Goal: Task Accomplishment & Management: Complete application form

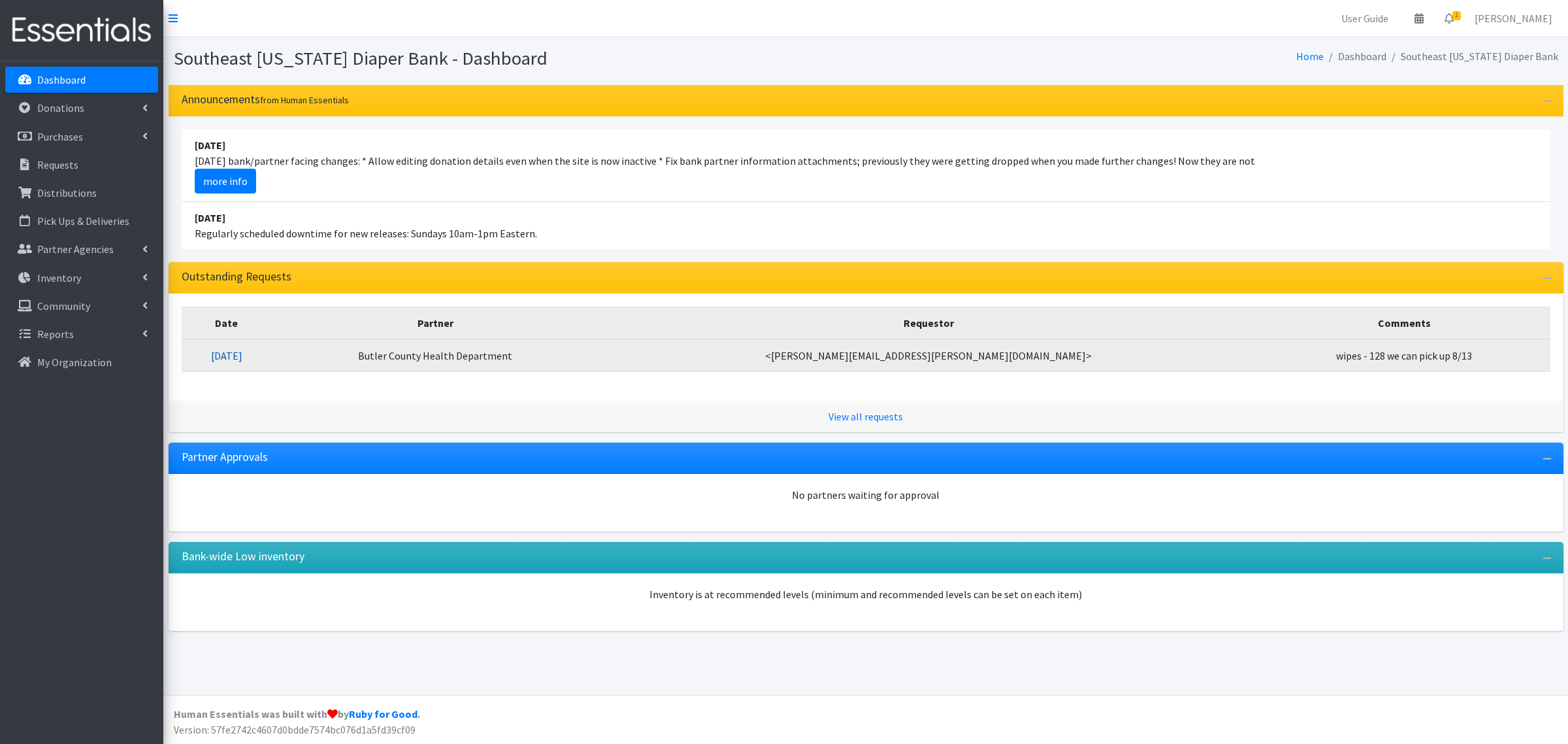
click at [242, 355] on link "08/04/2025" at bounding box center [227, 355] width 32 height 13
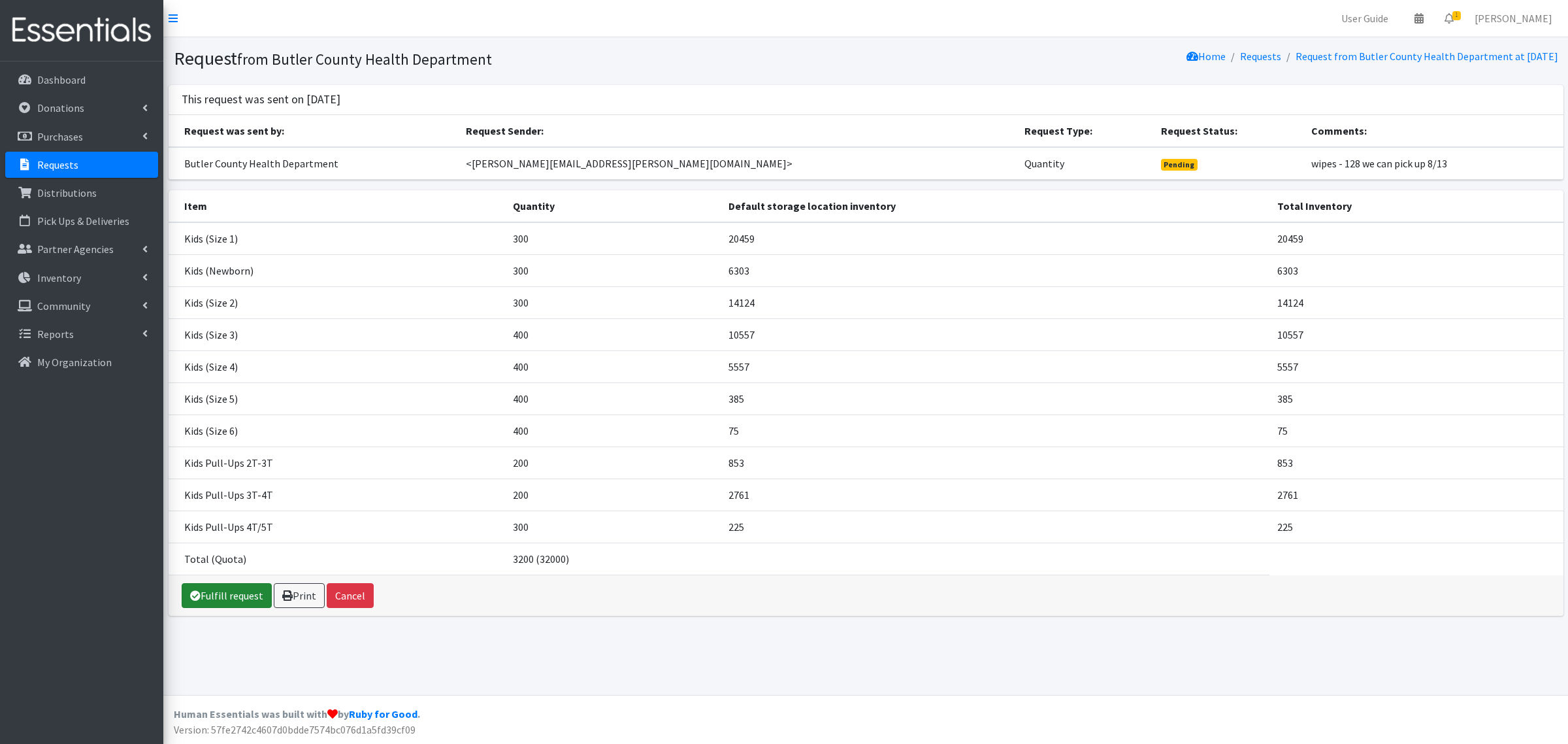
click at [241, 605] on link "Fulfill request" at bounding box center [226, 595] width 90 height 24
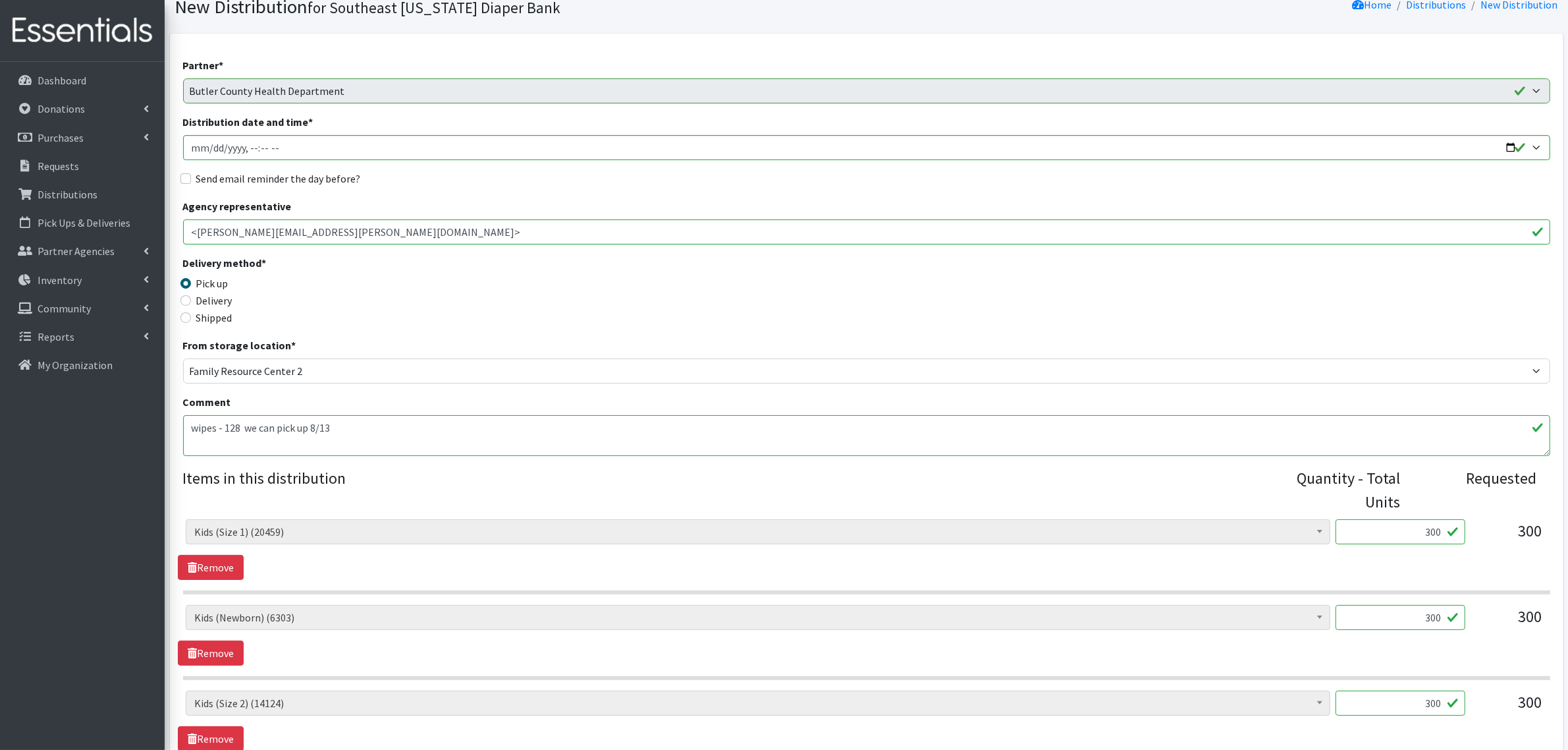
scroll to position [247, 0]
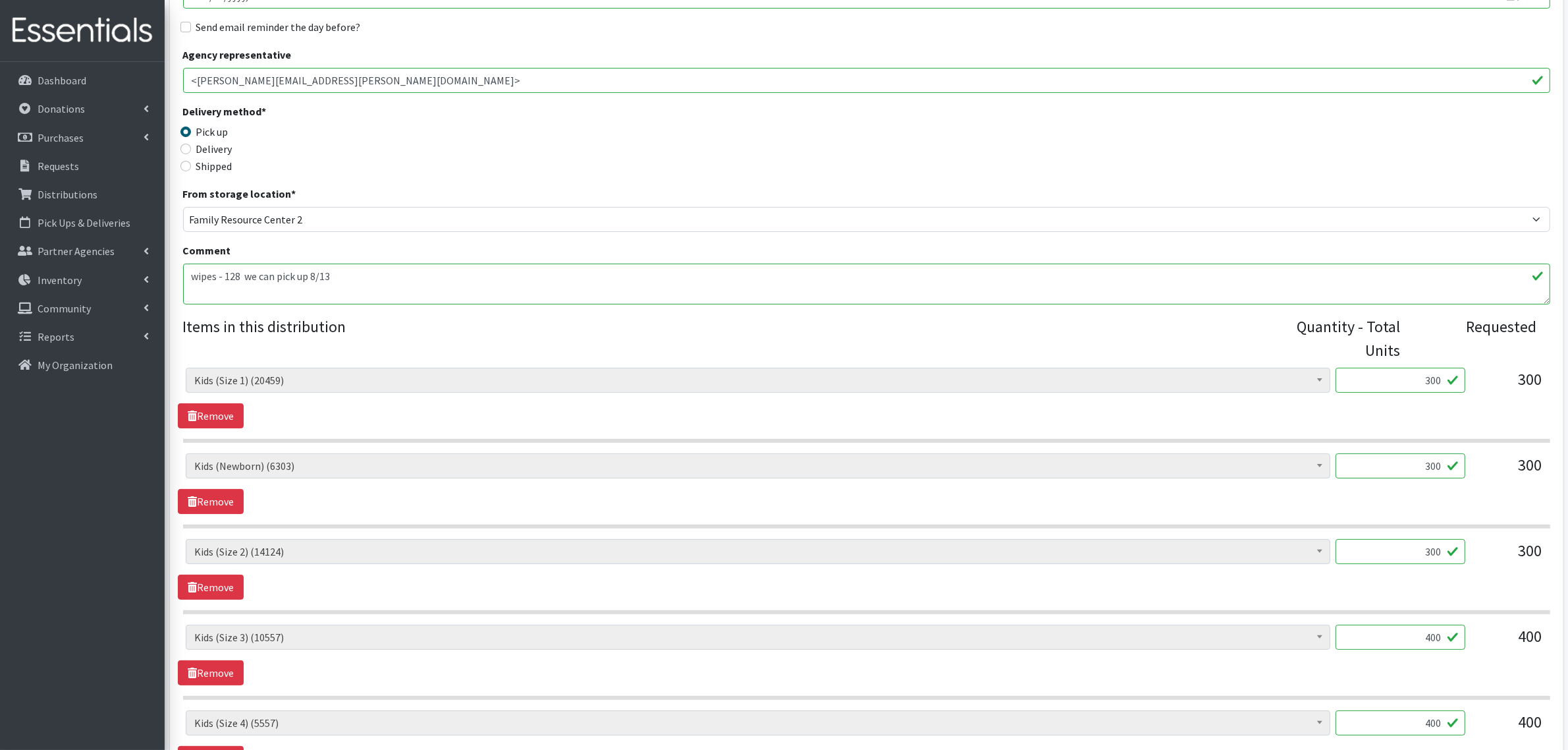
drag, startPoint x: 1405, startPoint y: 374, endPoint x: 1579, endPoint y: 389, distance: 174.6
click at [1568, 389] on html "User Guide 0 Pick-ups remaining this week View Calendar 0 Requests 0 Partner Ag…" at bounding box center [784, 568] width 1568 height 1631
type input "328"
drag, startPoint x: 1138, startPoint y: 341, endPoint x: 1199, endPoint y: 373, distance: 68.9
click at [1138, 341] on legend "Items in this distribution" at bounding box center [730, 336] width 1094 height 42
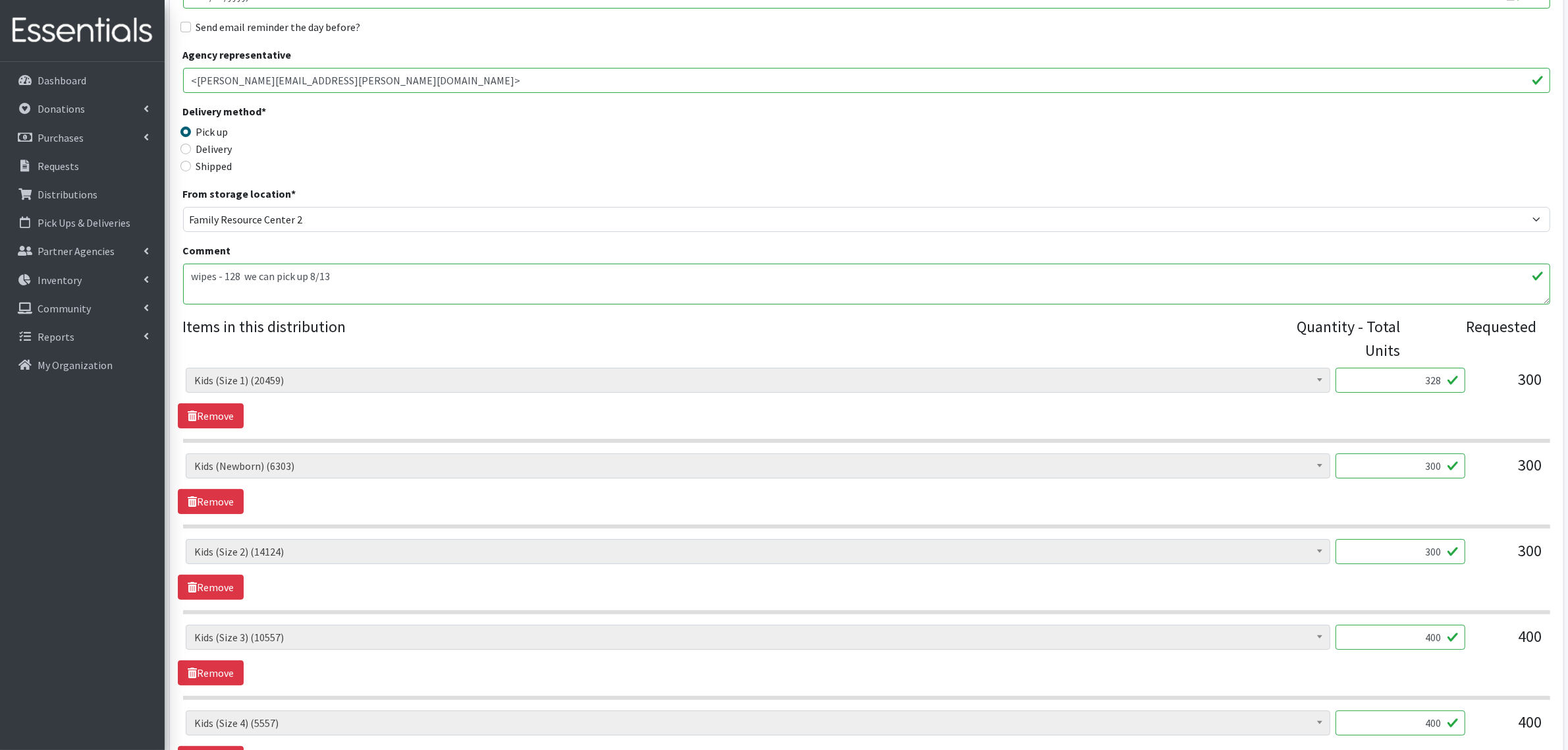
click at [1393, 554] on input "300" at bounding box center [1400, 551] width 130 height 25
drag, startPoint x: 1387, startPoint y: 554, endPoint x: 1494, endPoint y: 543, distance: 107.6
click at [1494, 543] on div "Adult Briefs (x-small) (0) Adult Briefs Large (11868) Adult Briefs Medium (3482…" at bounding box center [867, 557] width 1361 height 36
click at [980, 442] on hr at bounding box center [867, 441] width 1368 height 4
drag, startPoint x: 1416, startPoint y: 548, endPoint x: 1579, endPoint y: 561, distance: 163.5
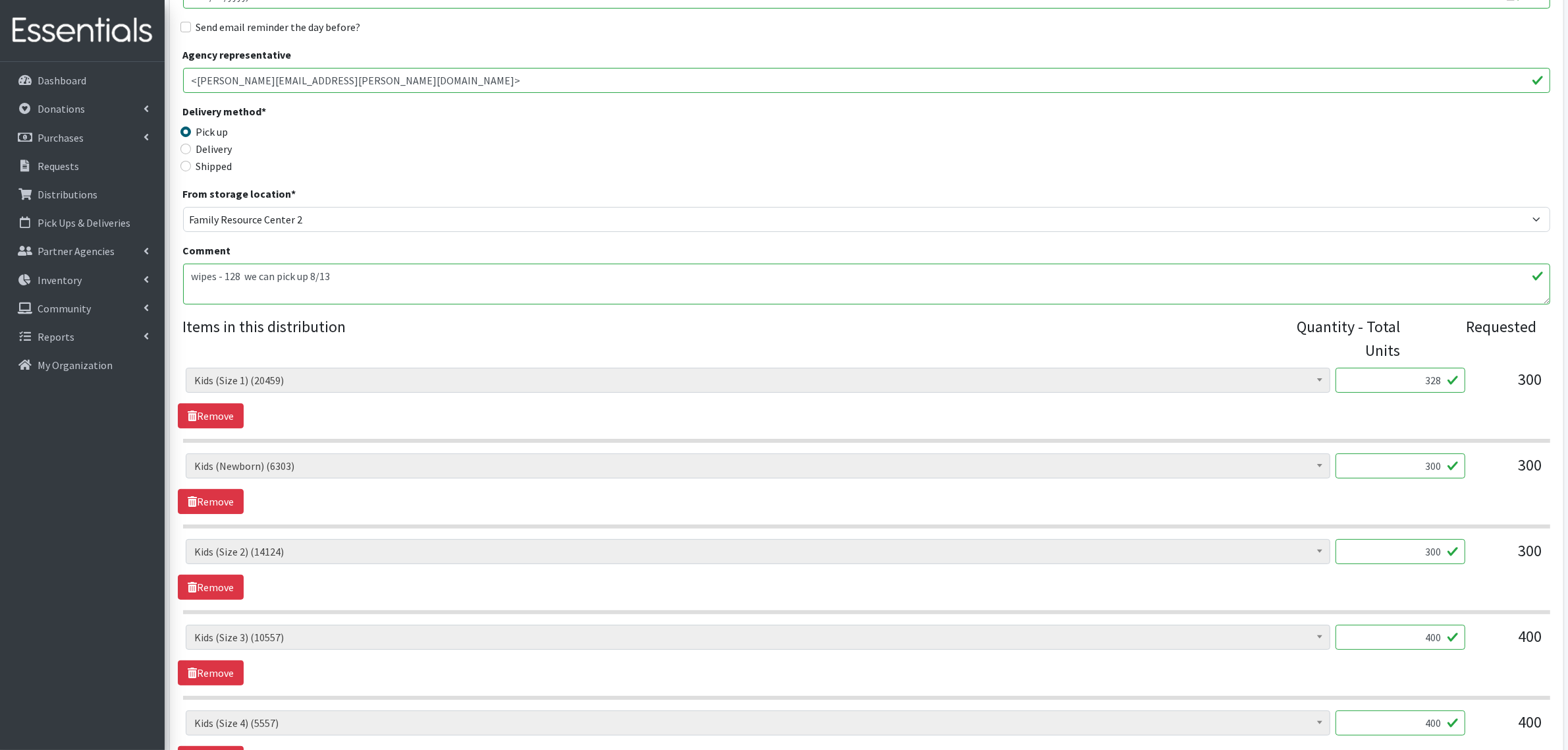
click at [1568, 561] on html "User Guide 0 Pick-ups remaining this week View Calendar 0 Requests 0 Partner Ag…" at bounding box center [784, 568] width 1568 height 1631
type input "6"
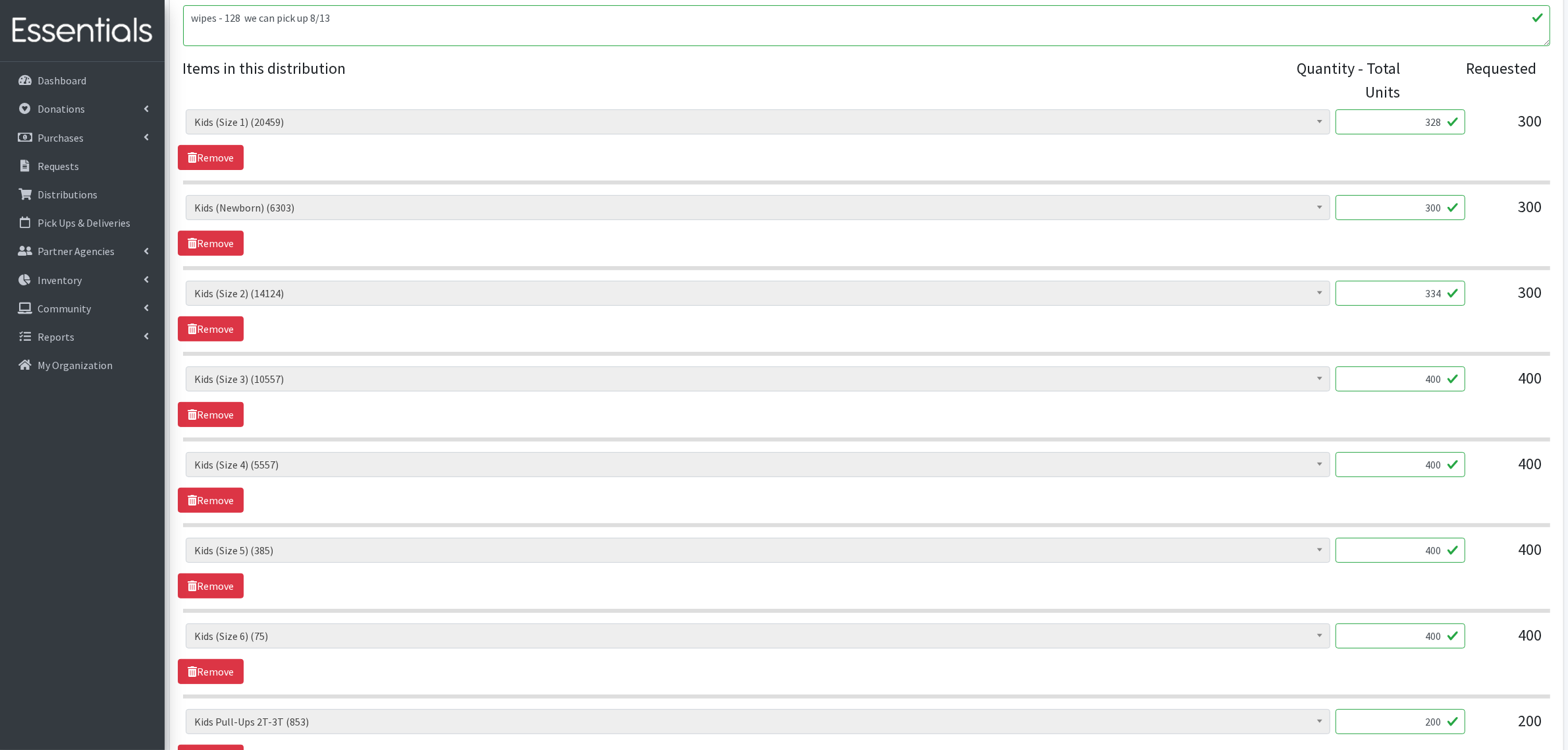
scroll to position [577, 0]
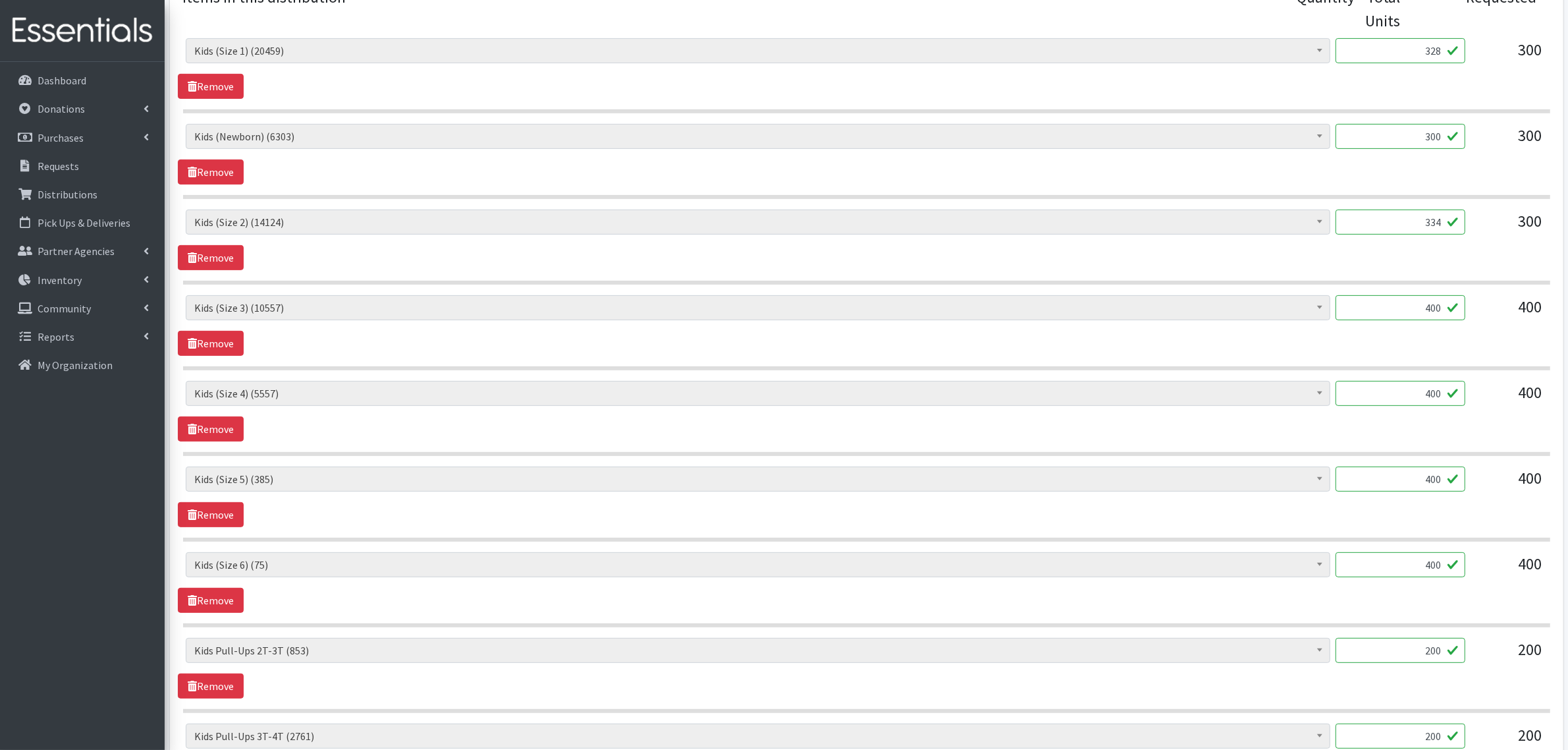
type input "334"
drag, startPoint x: 1399, startPoint y: 305, endPoint x: 1522, endPoint y: 317, distance: 123.6
click at [1522, 317] on div "Adult Briefs (x-small) (0) Adult Briefs Large (11868) Adult Briefs Medium (3482…" at bounding box center [867, 313] width 1361 height 36
drag, startPoint x: 1018, startPoint y: 486, endPoint x: 1025, endPoint y: 483, distance: 7.6
click at [1018, 486] on span "Kids (Size 5) (385)" at bounding box center [758, 479] width 1127 height 18
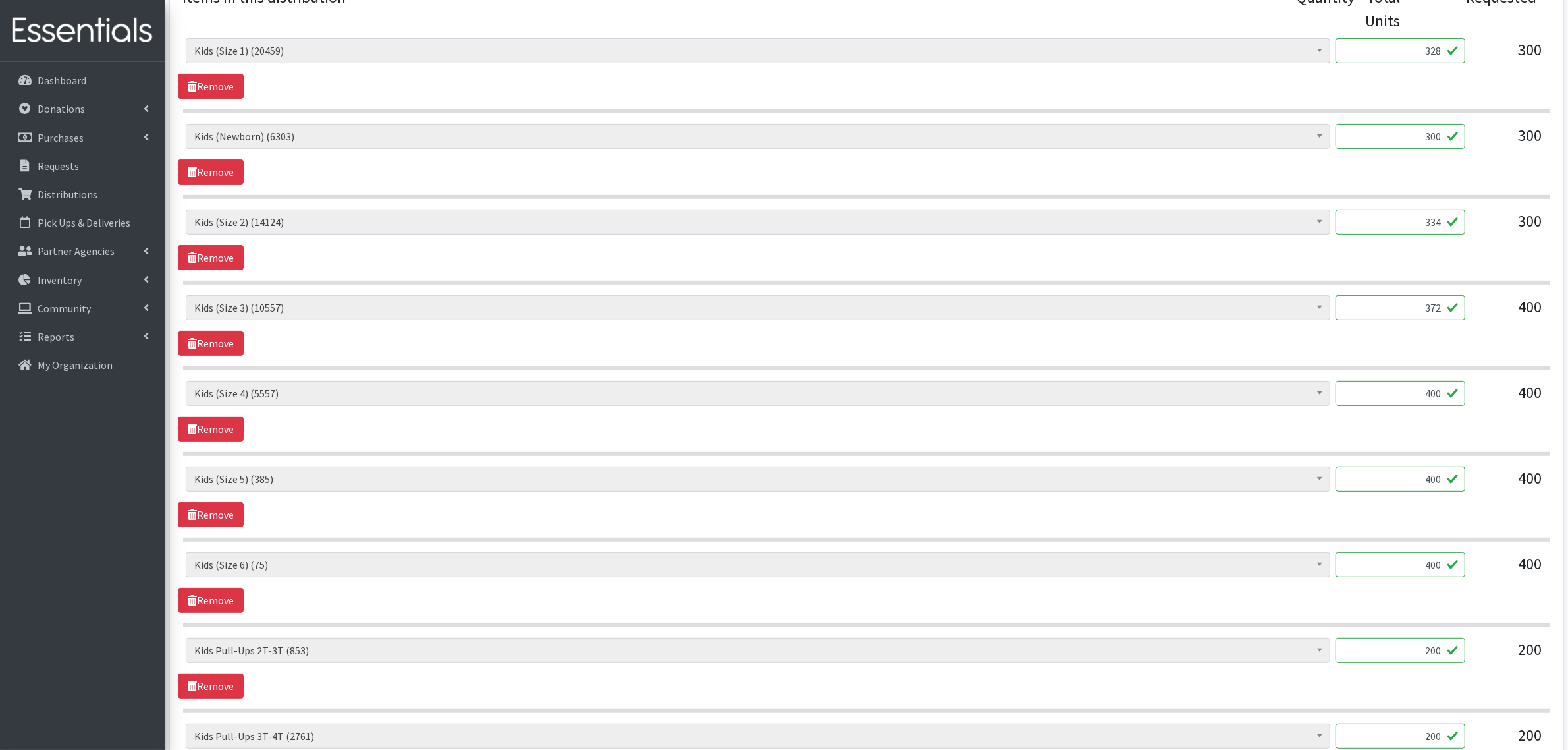
type input "372"
drag, startPoint x: 1425, startPoint y: 397, endPoint x: 1489, endPoint y: 397, distance: 64.0
click at [1489, 397] on div "Adult Briefs (x-small) (0) Adult Briefs Large (11868) Adult Briefs Medium (3482…" at bounding box center [867, 398] width 1361 height 36
type input "306"
click at [239, 515] on link "Remove" at bounding box center [211, 514] width 66 height 25
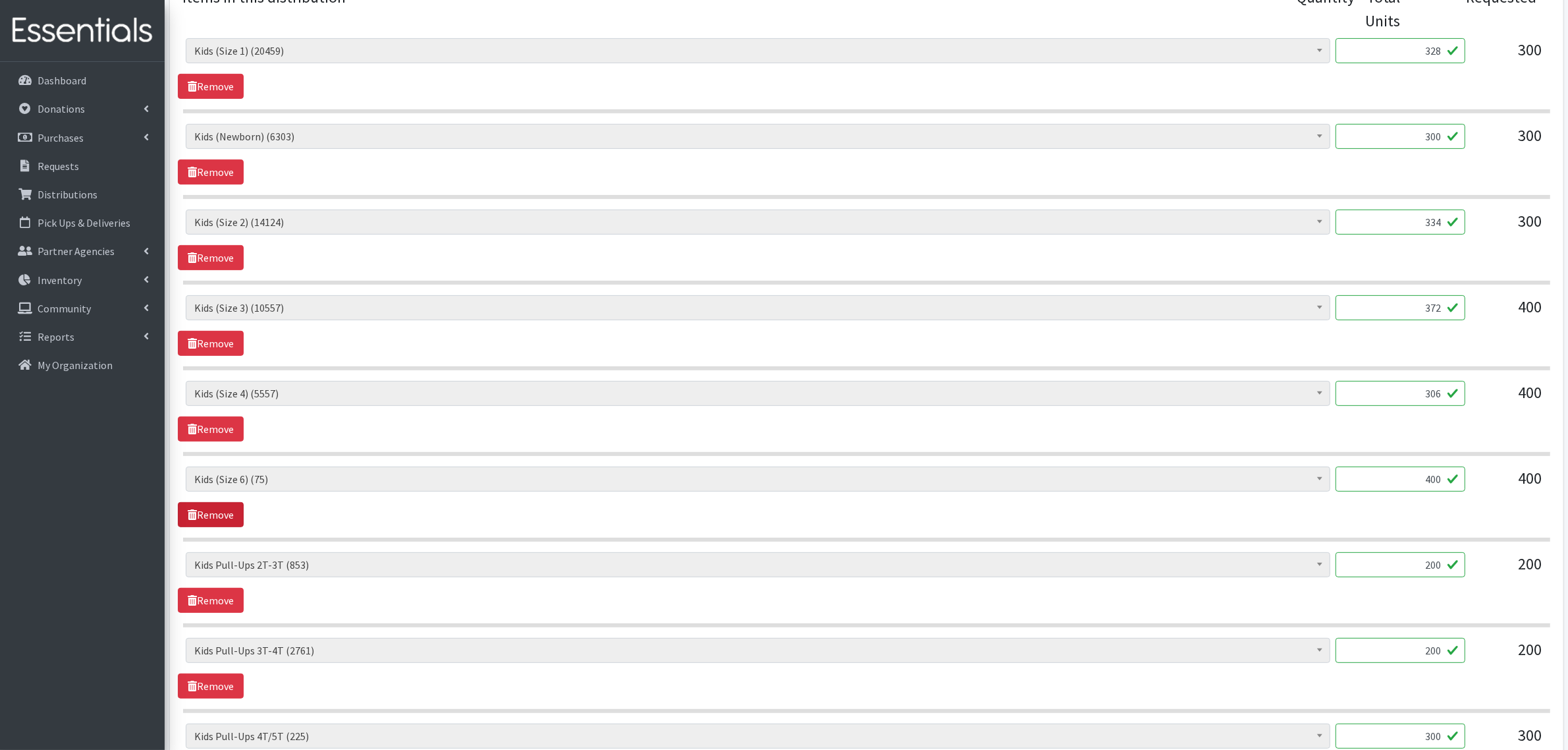
click at [239, 515] on link "Remove" at bounding box center [211, 514] width 66 height 25
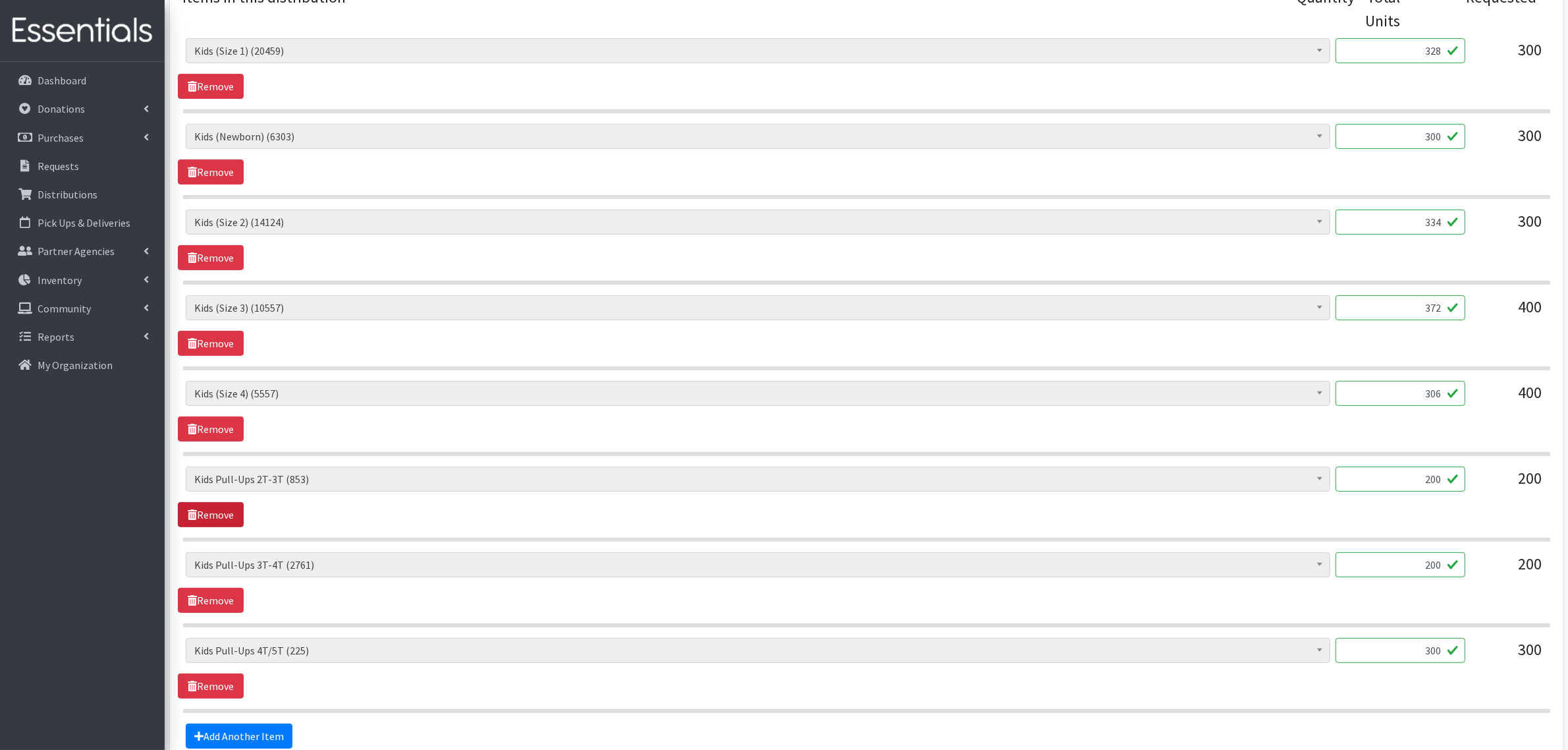
click at [201, 512] on link "Remove" at bounding box center [211, 514] width 66 height 25
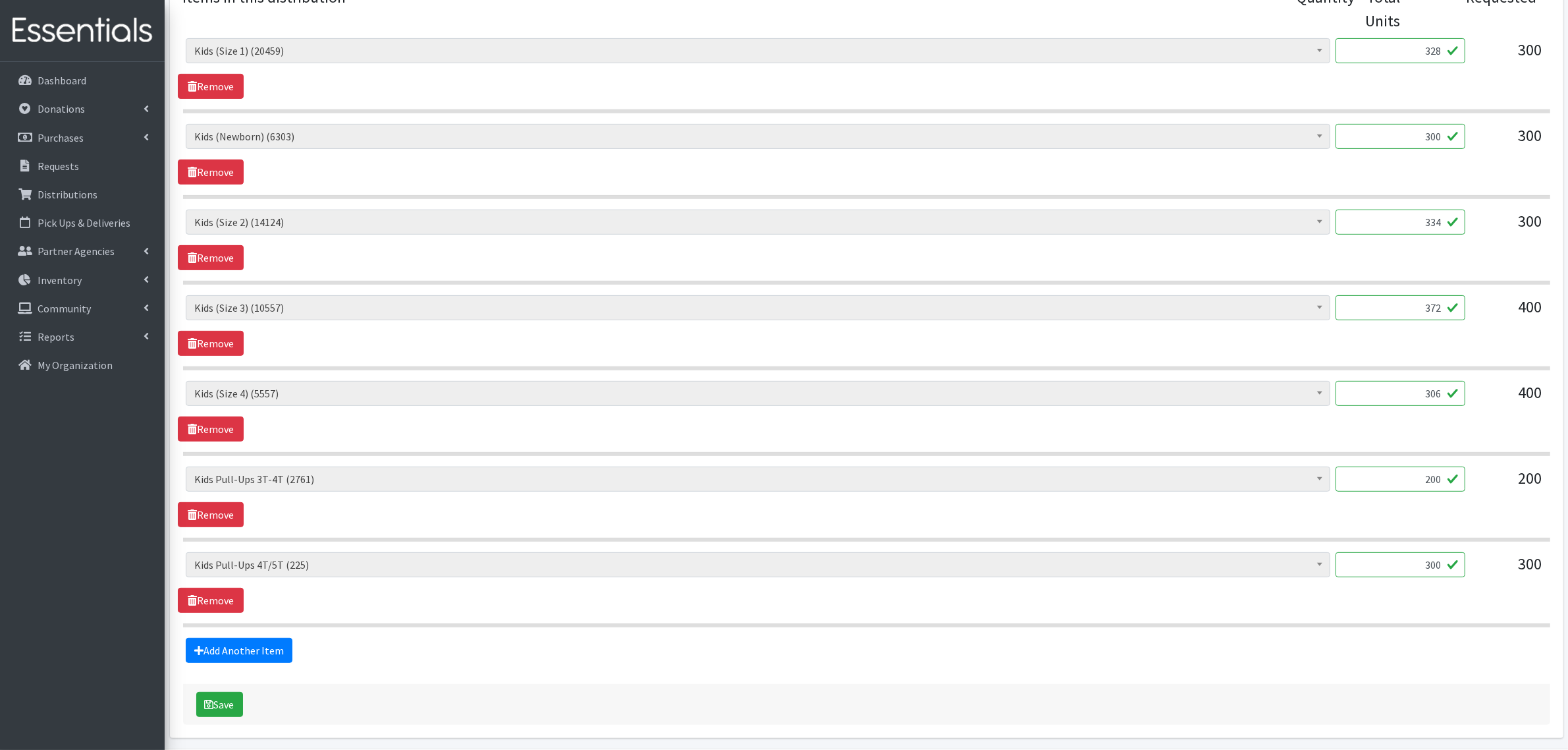
drag, startPoint x: 1380, startPoint y: 481, endPoint x: 1579, endPoint y: 511, distance: 201.2
click at [1568, 511] on html "User Guide 0 Pick-ups remaining this week View Calendar 0 Requests 0 Partner Ag…" at bounding box center [784, 111] width 1568 height 1374
click at [708, 679] on form "Partner * ASPIRE WOMEN'S CENTER Bell City Head Start Birthright of Cape & Marbl…" at bounding box center [867, 150] width 1368 height 1148
drag, startPoint x: 1410, startPoint y: 483, endPoint x: 1579, endPoint y: 483, distance: 169.0
click at [1568, 483] on html "User Guide 0 Pick-ups remaining this week View Calendar 0 Requests 0 Partner Ag…" at bounding box center [784, 111] width 1568 height 1374
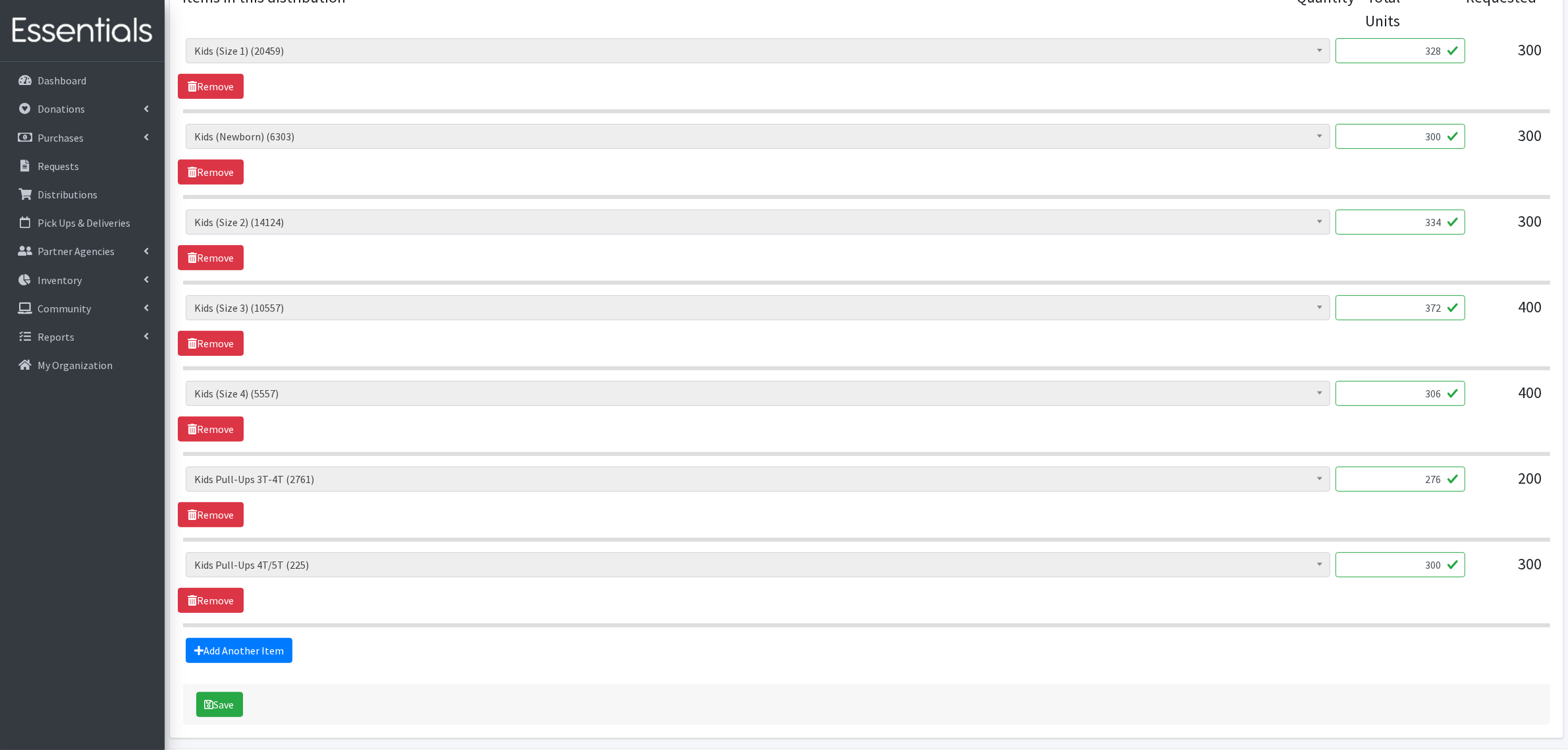
type input "276"
click at [1072, 633] on fieldset "Items in this distribution Quantity - Total Units Requested Adult Briefs (x-sma…" at bounding box center [867, 324] width 1368 height 678
click at [1437, 566] on input "300" at bounding box center [1400, 564] width 130 height 25
drag, startPoint x: 1397, startPoint y: 567, endPoint x: 1390, endPoint y: 567, distance: 7.0
click at [1390, 567] on input "300" at bounding box center [1400, 564] width 130 height 25
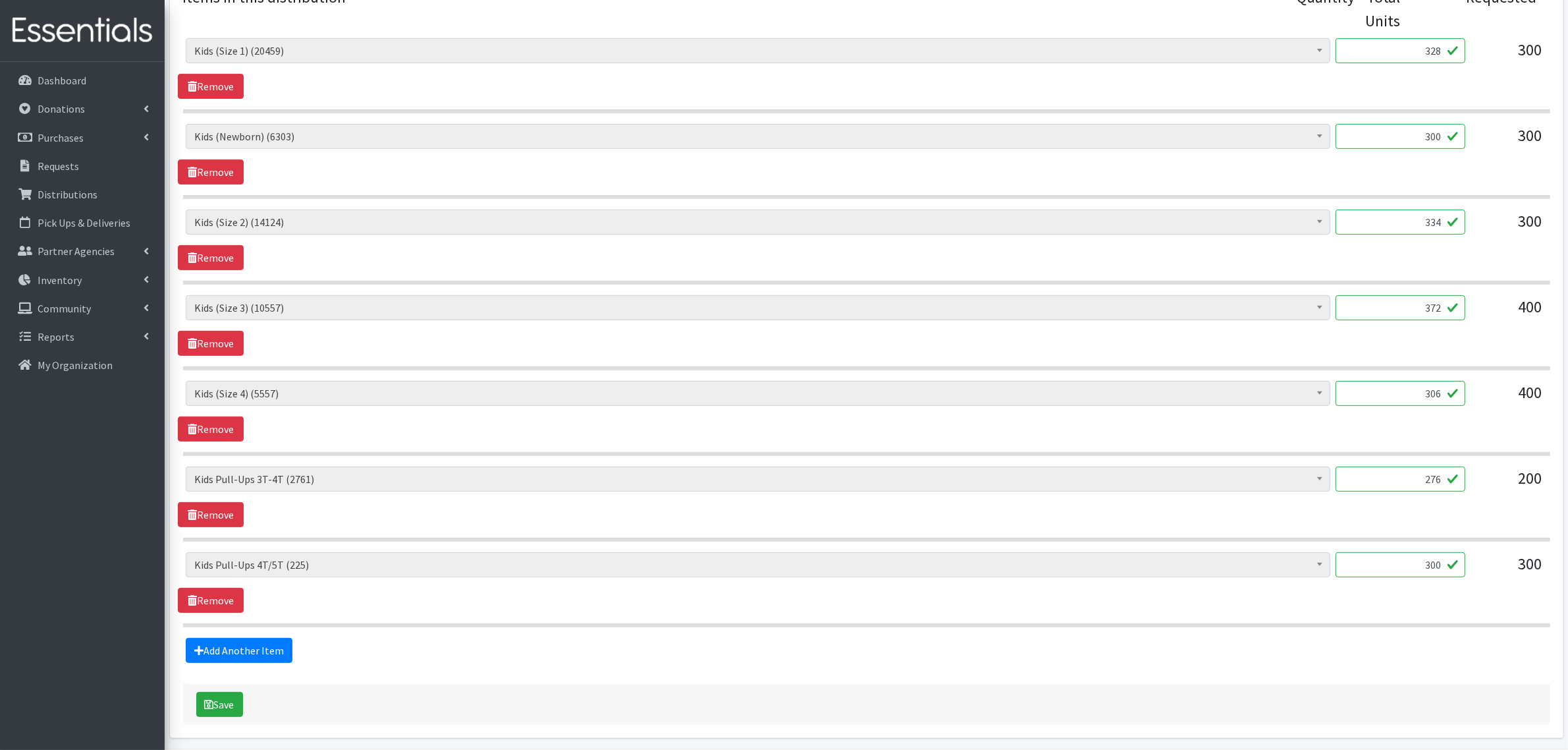
drag, startPoint x: 1444, startPoint y: 569, endPoint x: 1555, endPoint y: 570, distance: 111.0
click at [1554, 570] on div "Adult Briefs (x-small) (0) Adult Briefs Large (11868) Adult Briefs Medium (3482…" at bounding box center [867, 569] width 1377 height 36
type input "280"
click at [344, 607] on div "Adult Briefs (x-small) (0) Adult Briefs Large (11868) Adult Briefs Medium (3482…" at bounding box center [867, 582] width 1377 height 60
click at [140, 249] on link "Partner Agencies" at bounding box center [83, 251] width 154 height 26
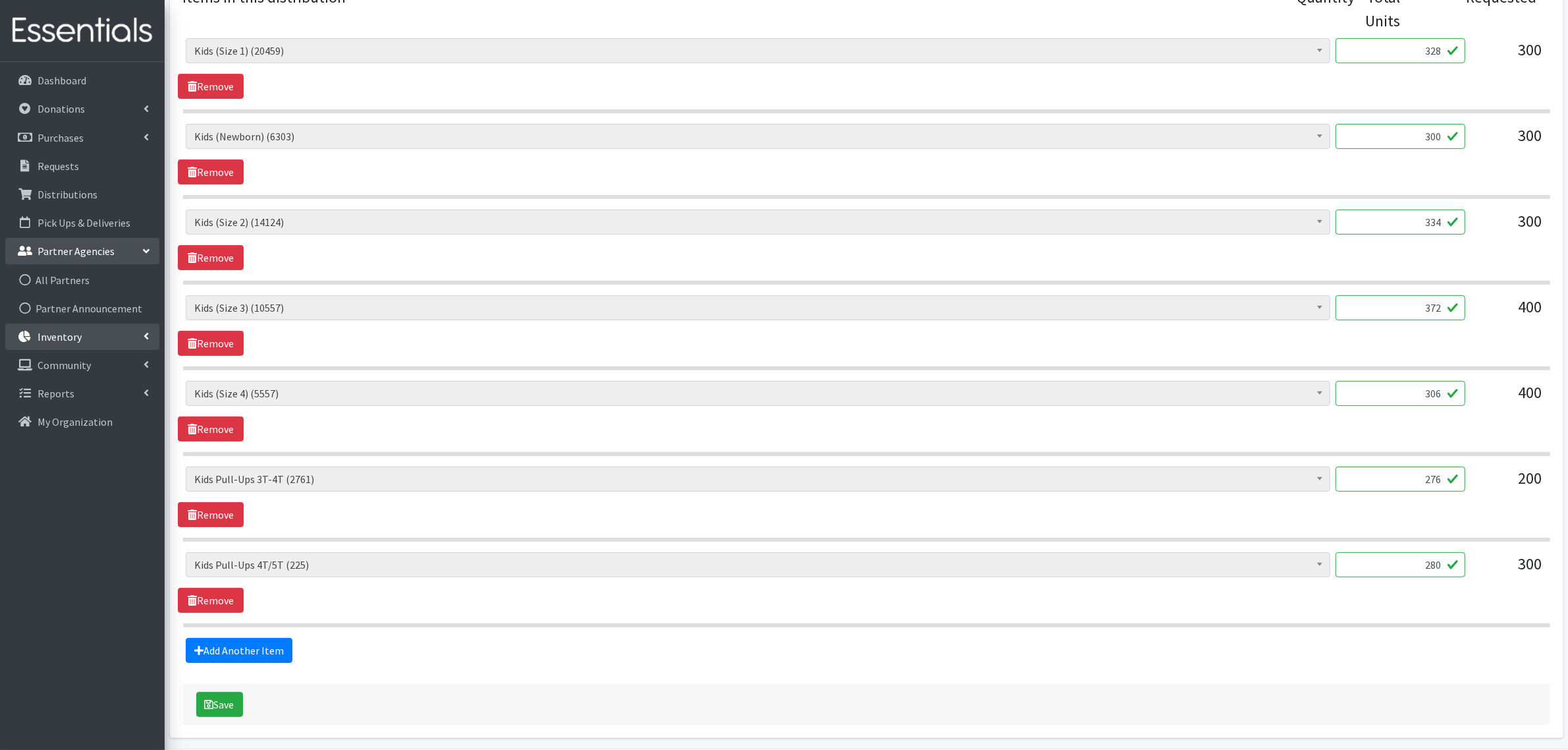
click at [145, 333] on icon at bounding box center [146, 336] width 6 height 10
click at [149, 246] on link "Partner Agencies" at bounding box center [83, 251] width 154 height 26
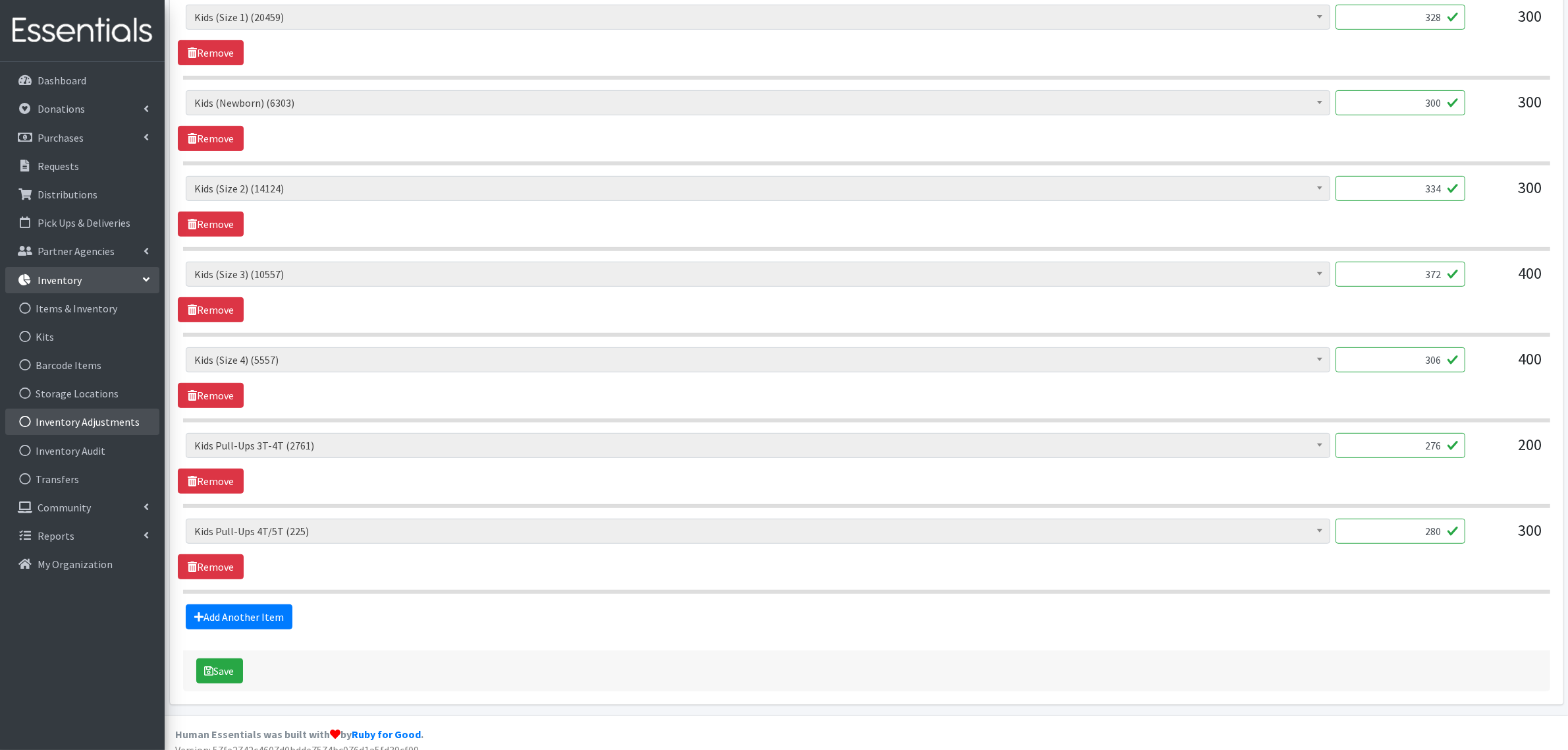
scroll to position [628, 0]
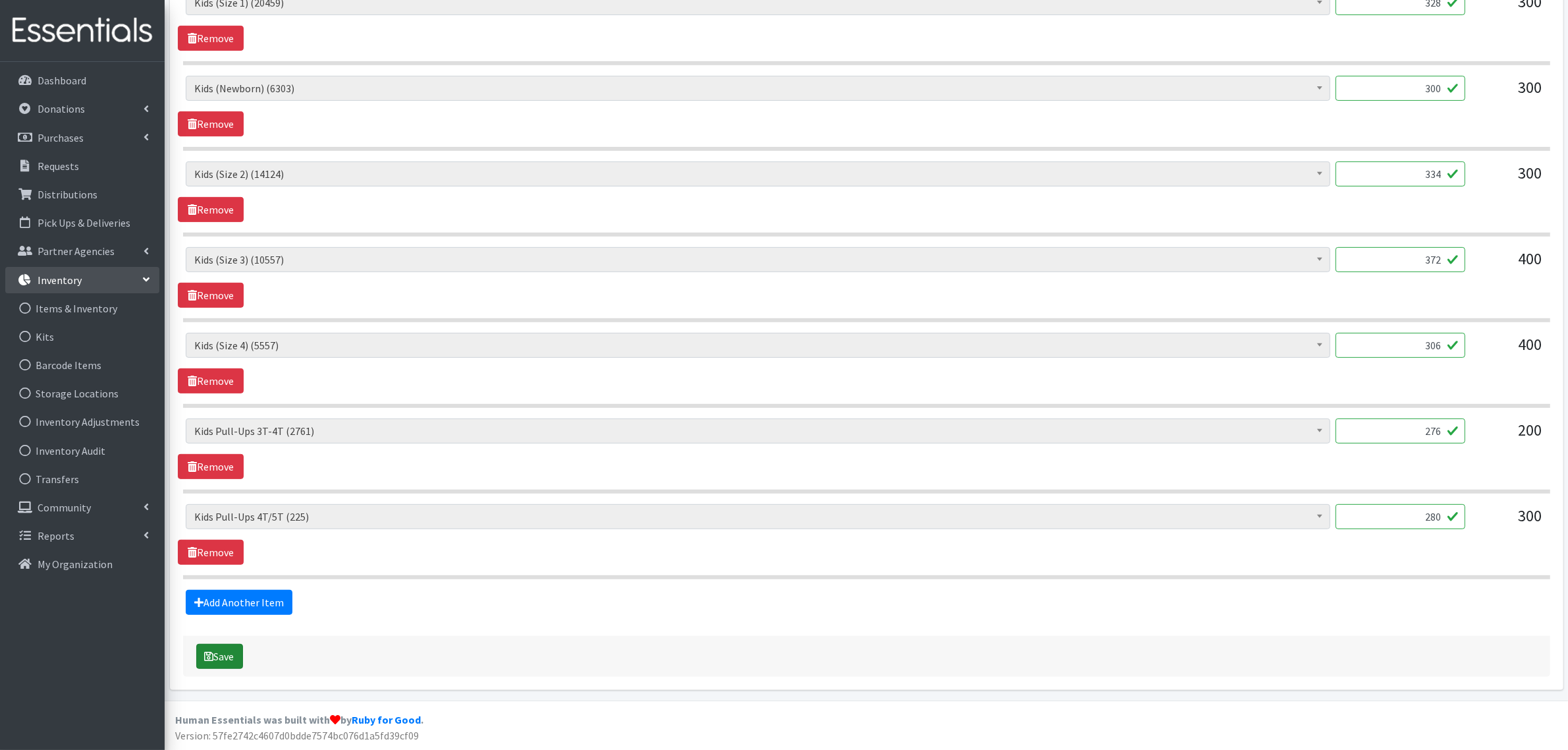
click at [219, 658] on button "Save" at bounding box center [219, 655] width 47 height 25
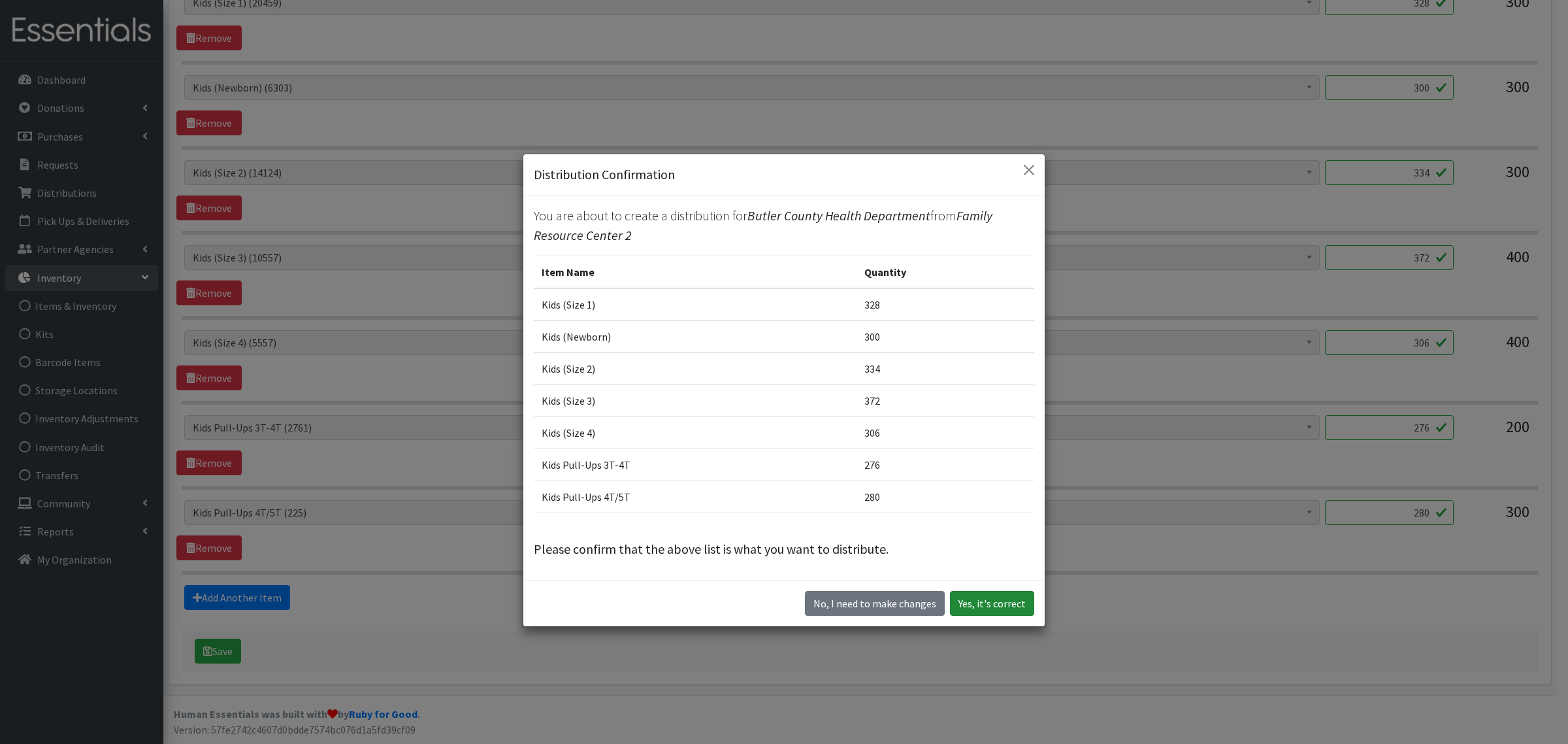
click at [974, 596] on button "Yes, it's correct" at bounding box center [991, 603] width 84 height 24
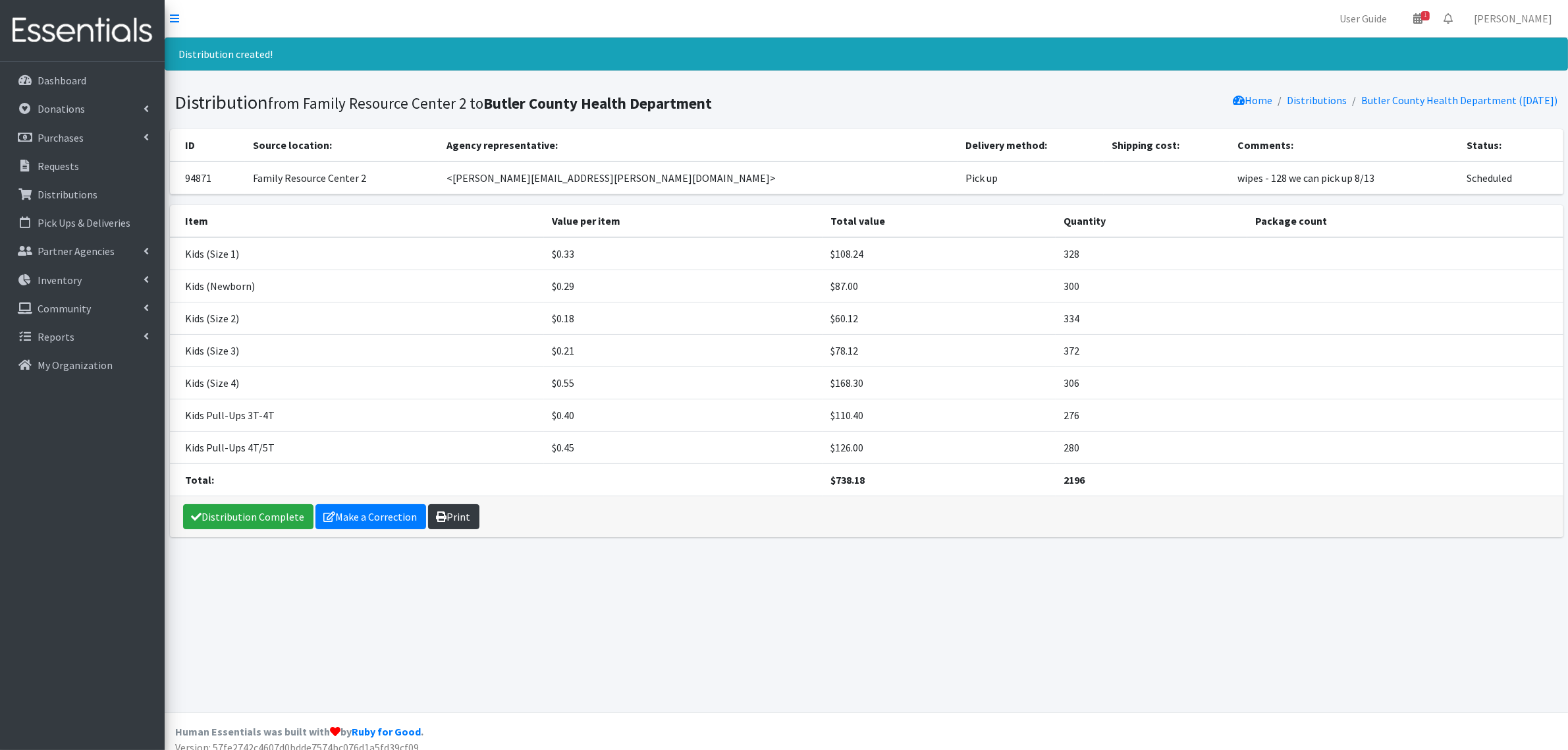
click at [442, 521] on icon at bounding box center [441, 516] width 10 height 10
click at [53, 168] on p "Requests" at bounding box center [58, 165] width 41 height 14
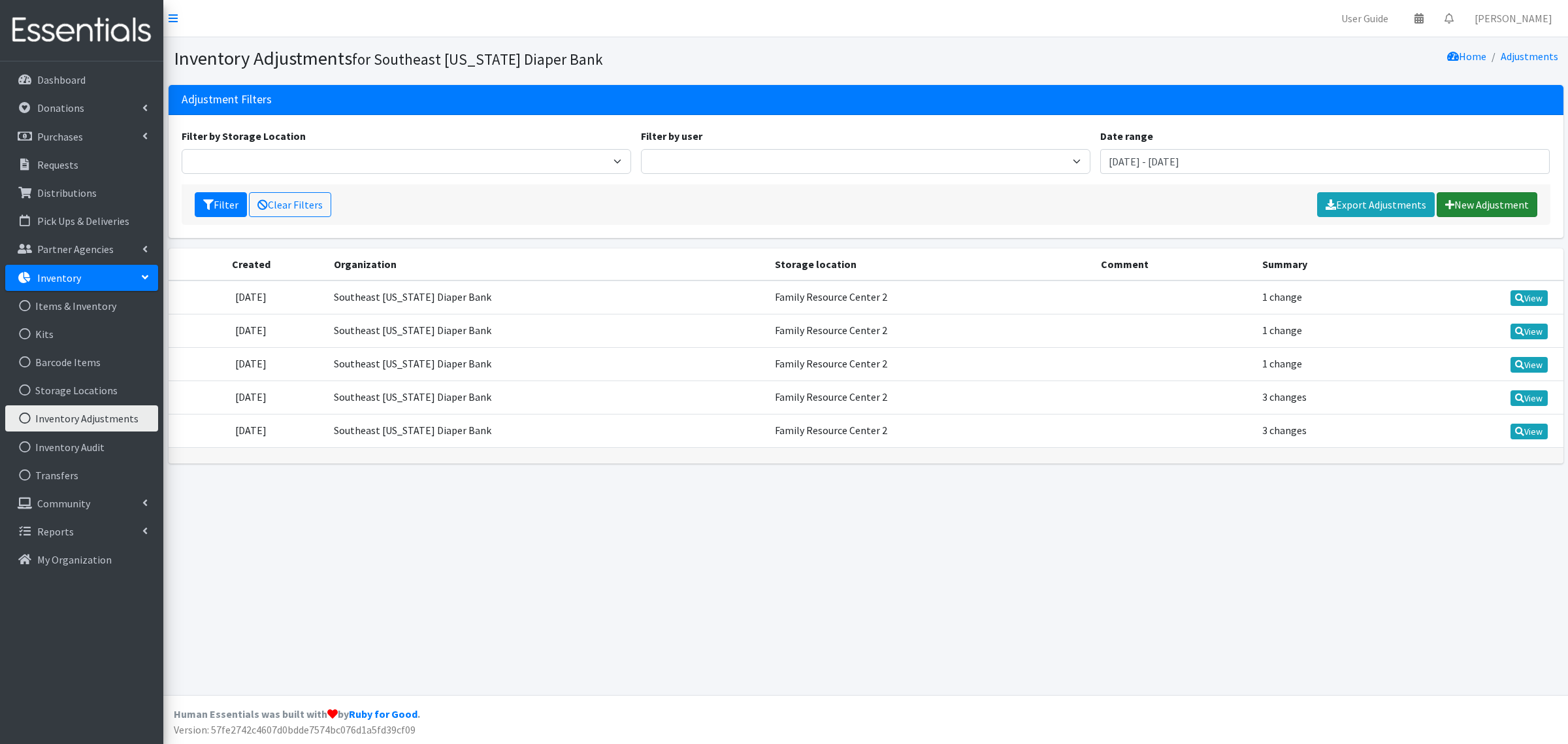
click at [1454, 211] on link "New Adjustment" at bounding box center [1488, 204] width 101 height 24
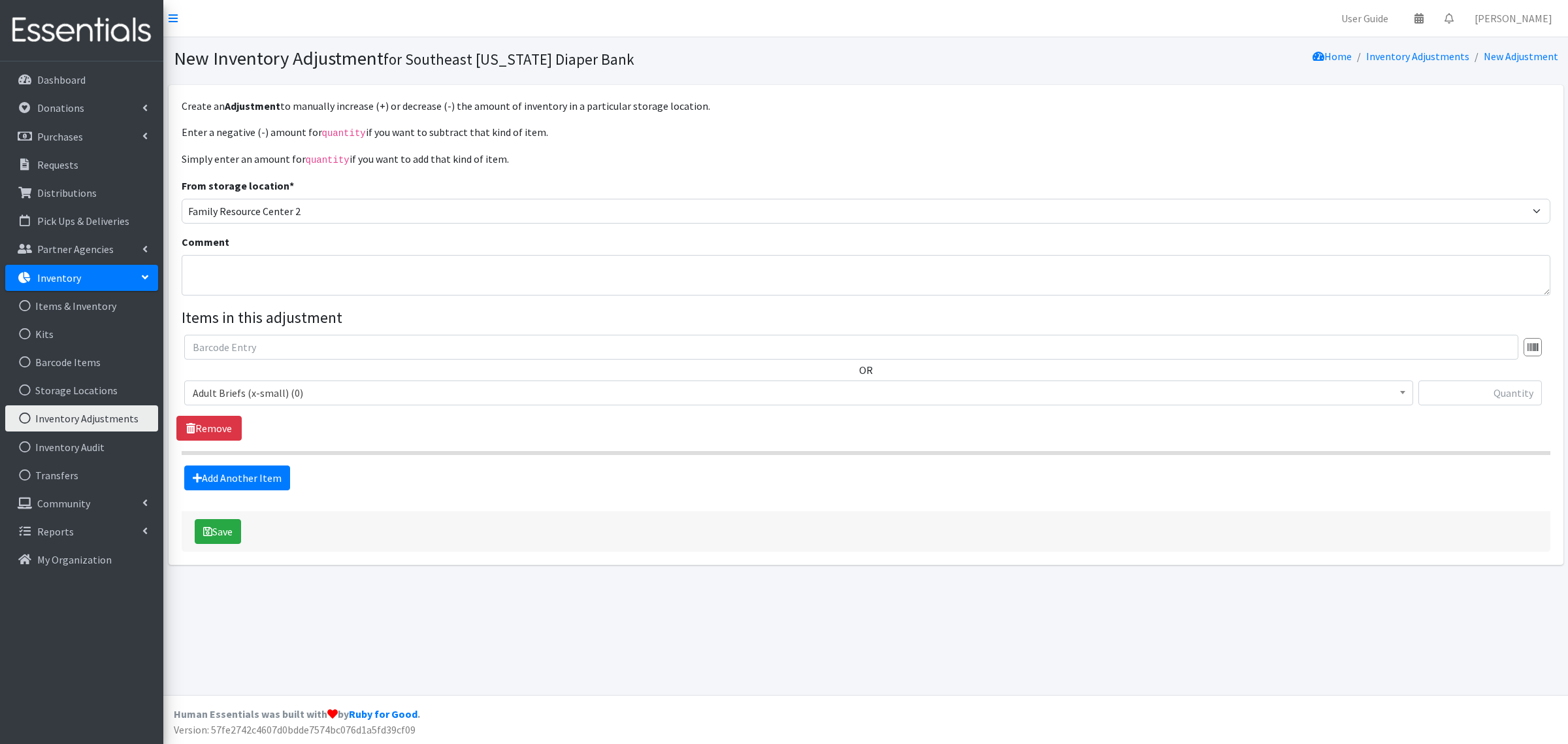
click at [257, 393] on span "Adult Briefs (x-small) (0)" at bounding box center [798, 392] width 1212 height 18
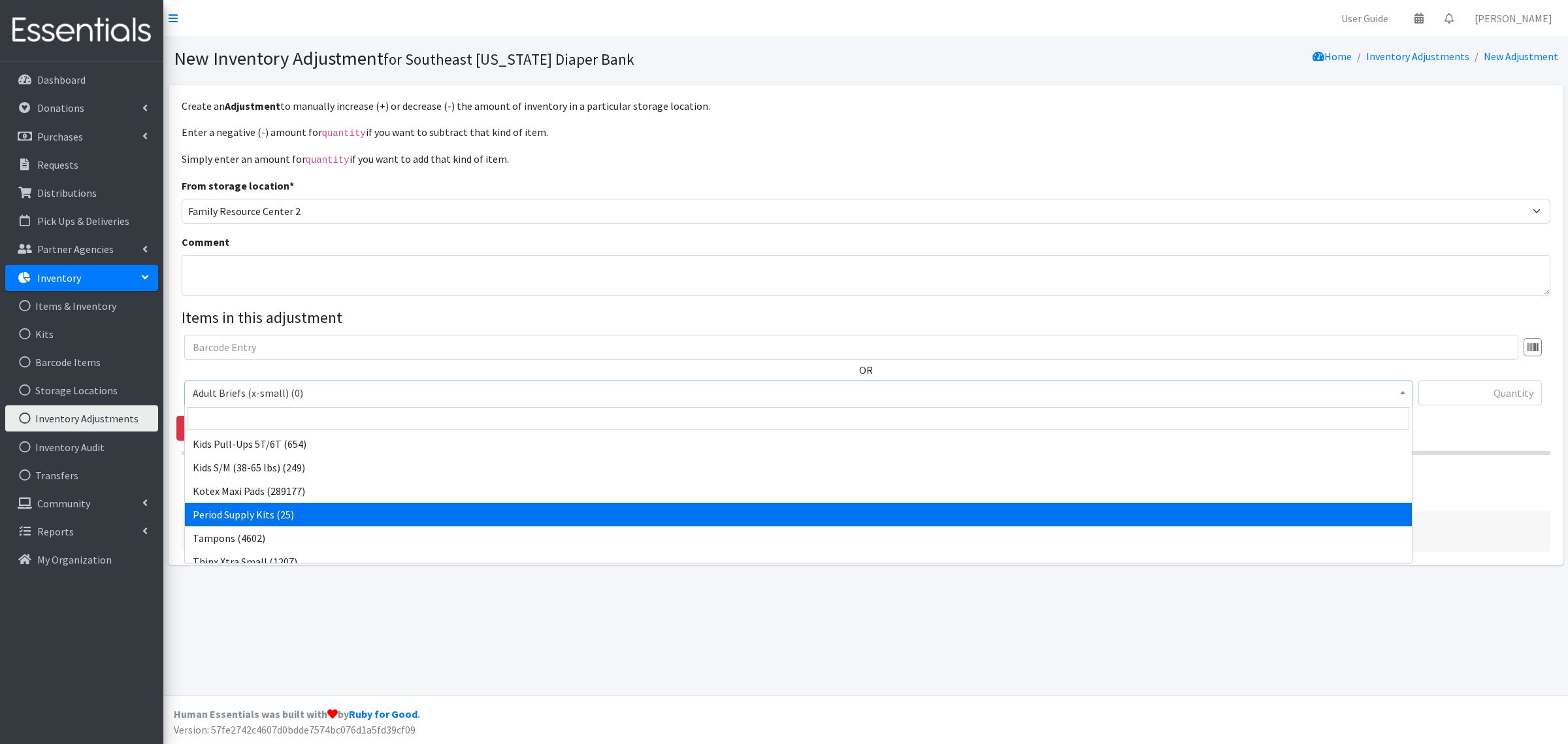
scroll to position [577, 0]
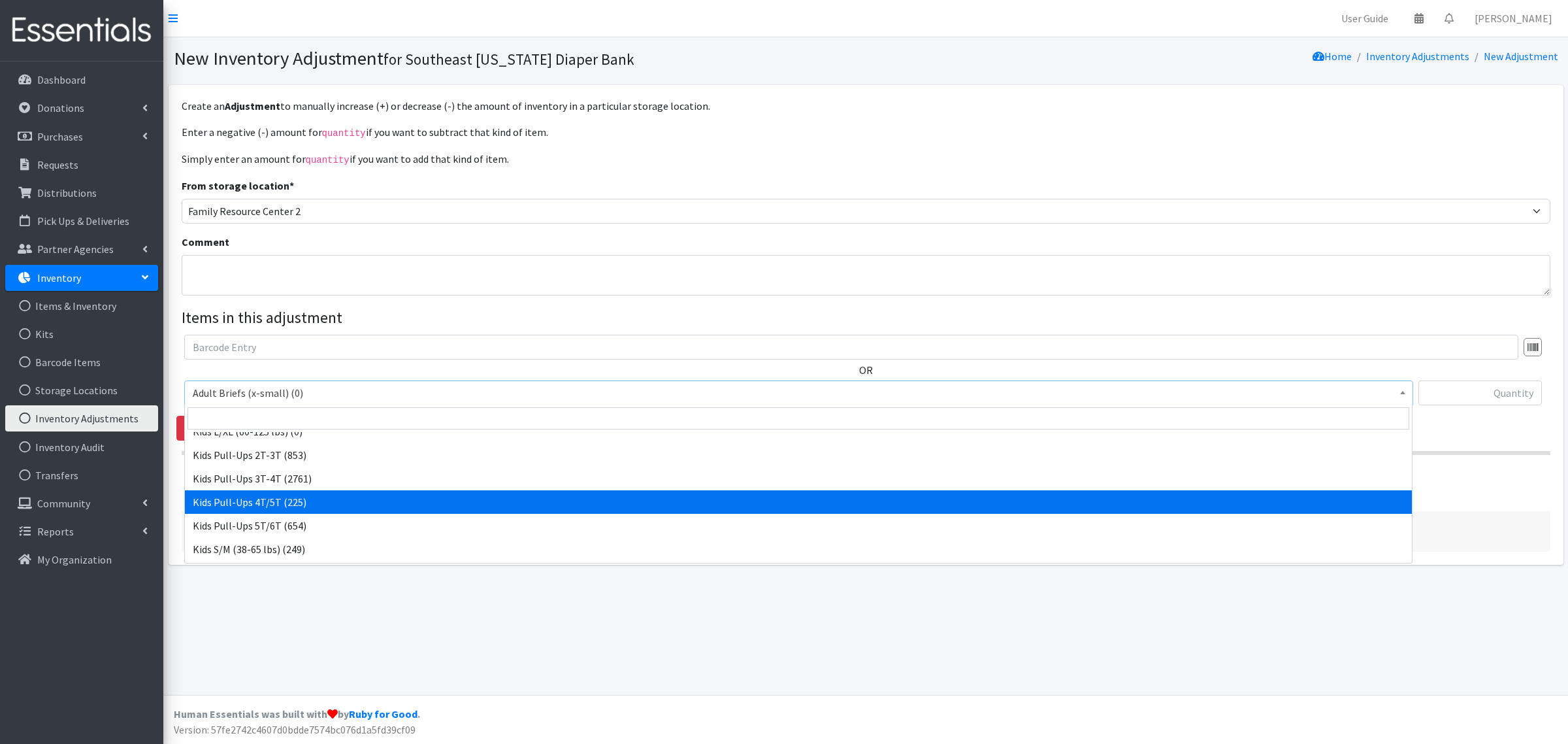
select select "6751"
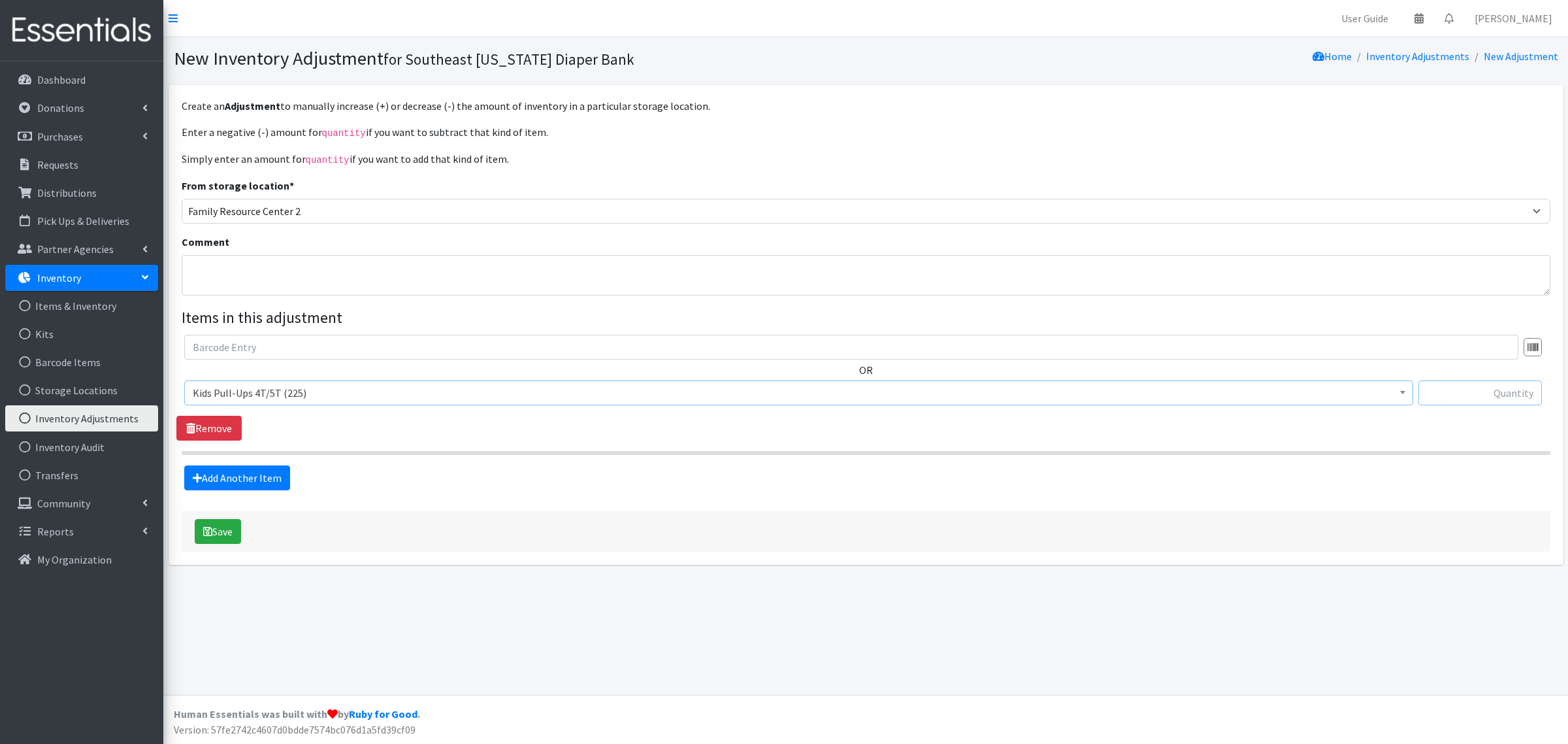
click at [1456, 387] on input "text" at bounding box center [1480, 392] width 124 height 24
type input "775"
click at [1368, 433] on div "OR Adult Briefs (x-small) (0) Adult Briefs Large (11868) Adult Briefs Medium (3…" at bounding box center [866, 387] width 1379 height 106
click at [220, 537] on button "Save" at bounding box center [218, 531] width 47 height 24
